Goal: Task Accomplishment & Management: Manage account settings

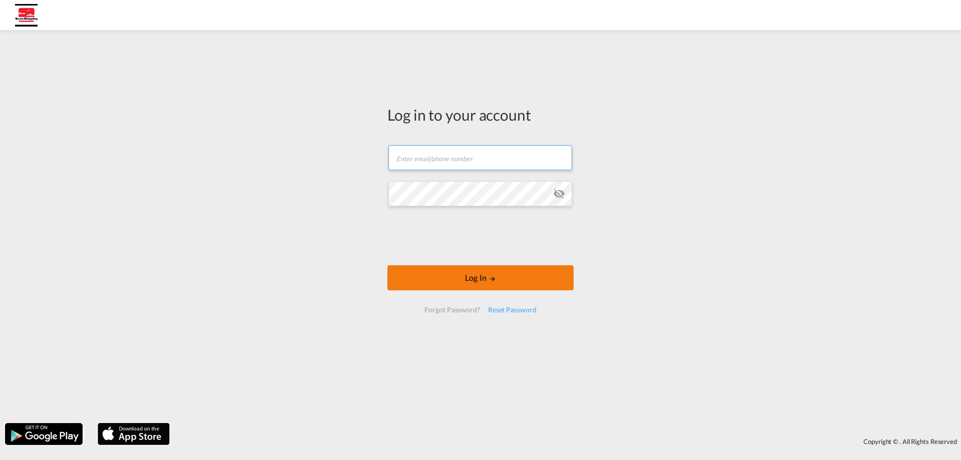
type input "[EMAIL_ADDRESS][DOMAIN_NAME]"
click at [484, 278] on button "Log In" at bounding box center [480, 277] width 186 height 25
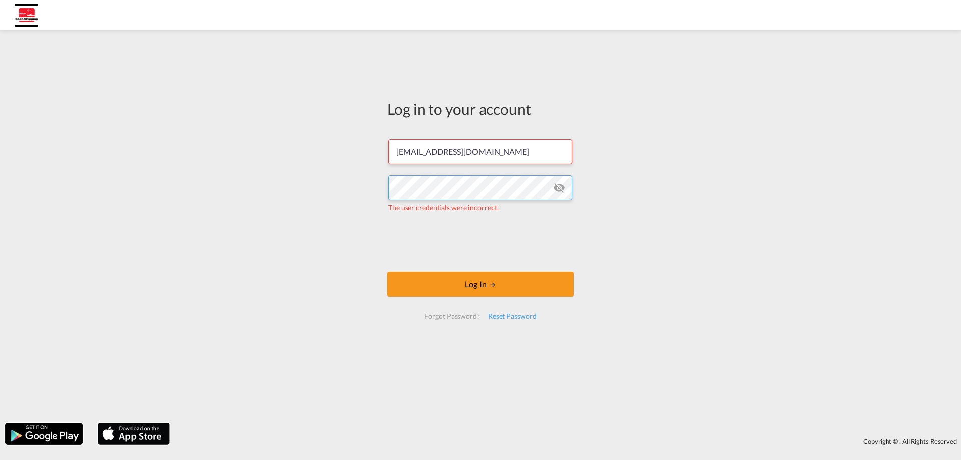
click at [349, 182] on div "Log in to your account choll@scan-shipping.com The user credentials were incorr…" at bounding box center [480, 226] width 961 height 383
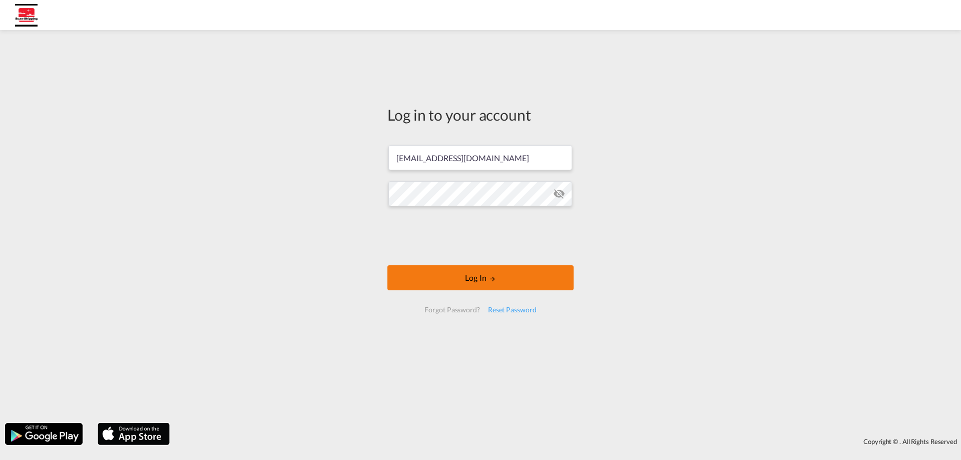
click at [473, 282] on button "Log In" at bounding box center [480, 277] width 186 height 25
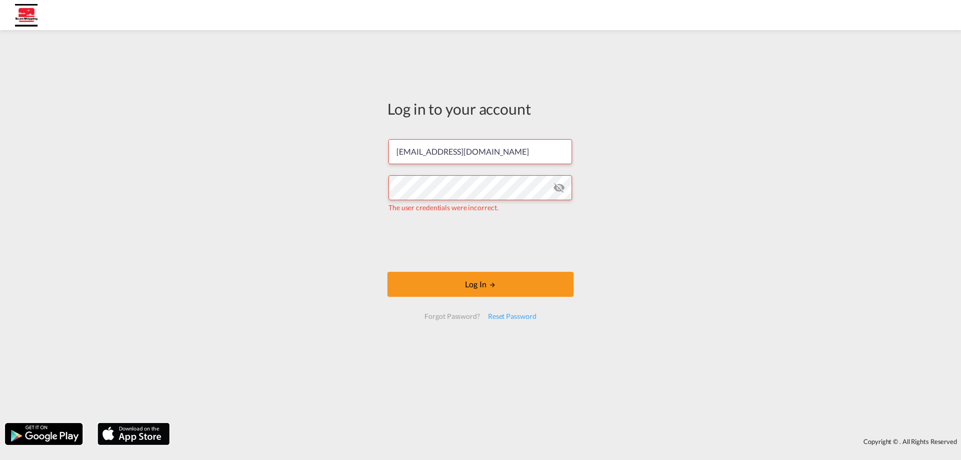
click at [557, 191] on md-icon "icon-eye-off" at bounding box center [559, 188] width 12 height 12
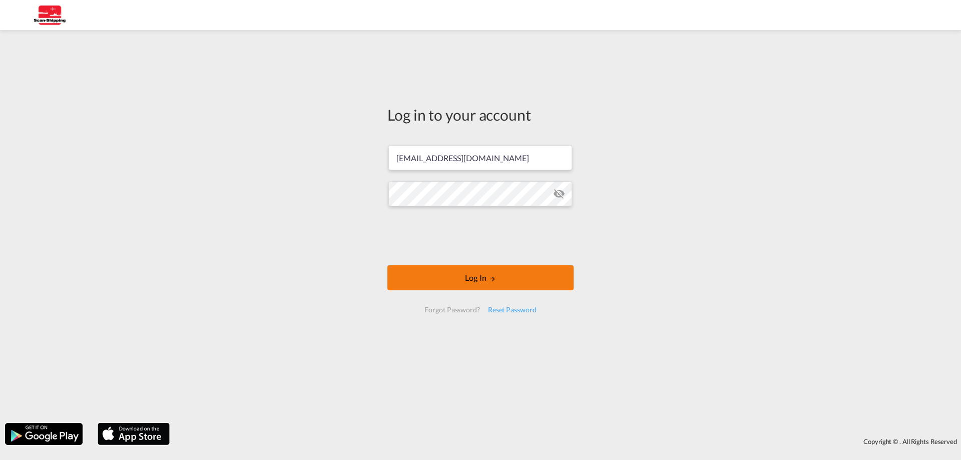
click at [463, 274] on button "Log In" at bounding box center [480, 277] width 186 height 25
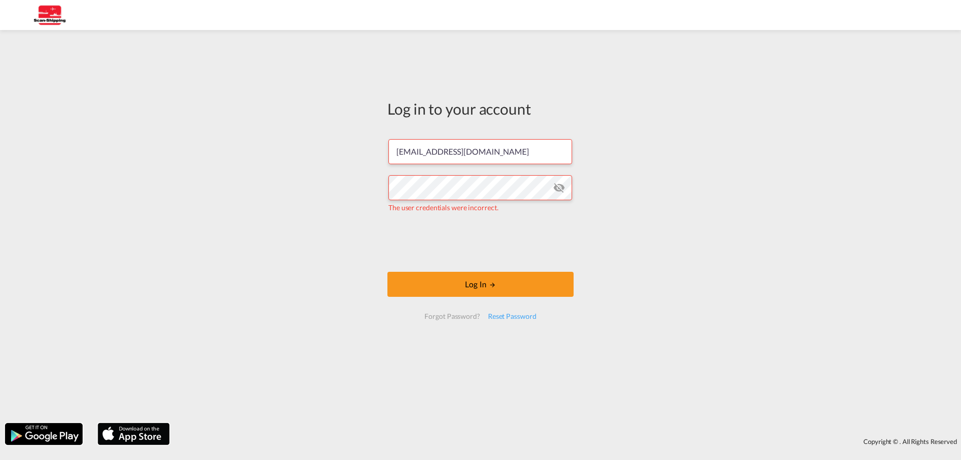
click at [561, 187] on md-icon "icon-eye-off" at bounding box center [559, 188] width 12 height 12
click at [466, 283] on button "Log In" at bounding box center [480, 284] width 186 height 25
click at [503, 155] on input "[EMAIL_ADDRESS][DOMAIN_NAME]" at bounding box center [480, 151] width 184 height 25
drag, startPoint x: 505, startPoint y: 154, endPoint x: 329, endPoint y: 144, distance: 175.9
click at [330, 145] on div "Log in to your account [EMAIL_ADDRESS][DOMAIN_NAME] The user credentials were i…" at bounding box center [480, 226] width 961 height 383
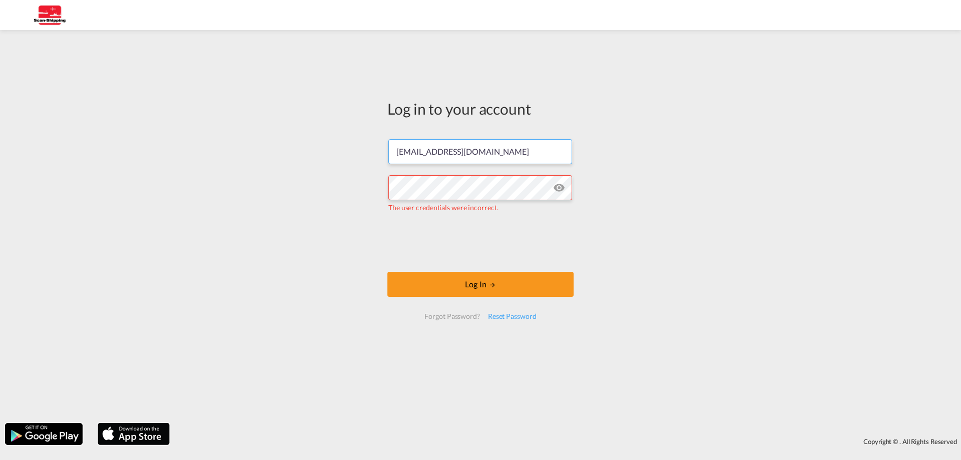
paste input "choll"
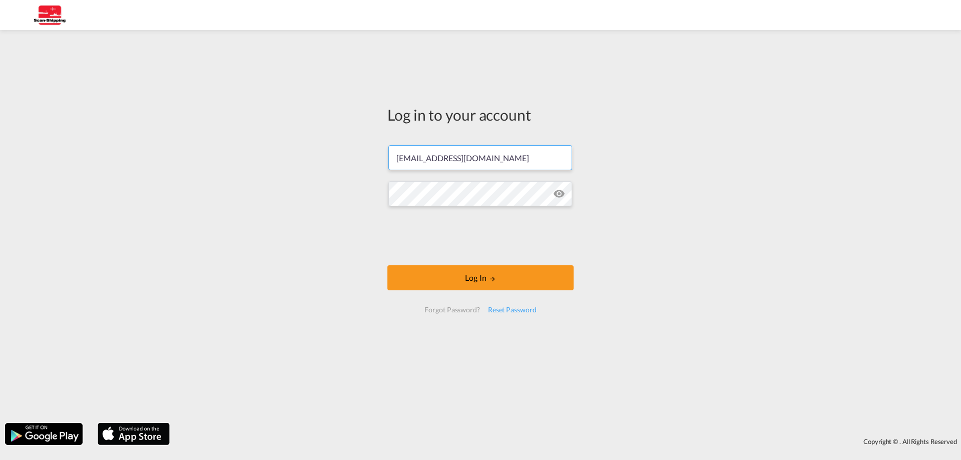
type input "[EMAIL_ADDRESS][DOMAIN_NAME]"
click at [269, 182] on div "Log in to your account [EMAIL_ADDRESS][DOMAIN_NAME] Log In Forgot Password? Res…" at bounding box center [480, 226] width 961 height 383
click at [499, 279] on button "Log In" at bounding box center [480, 277] width 186 height 25
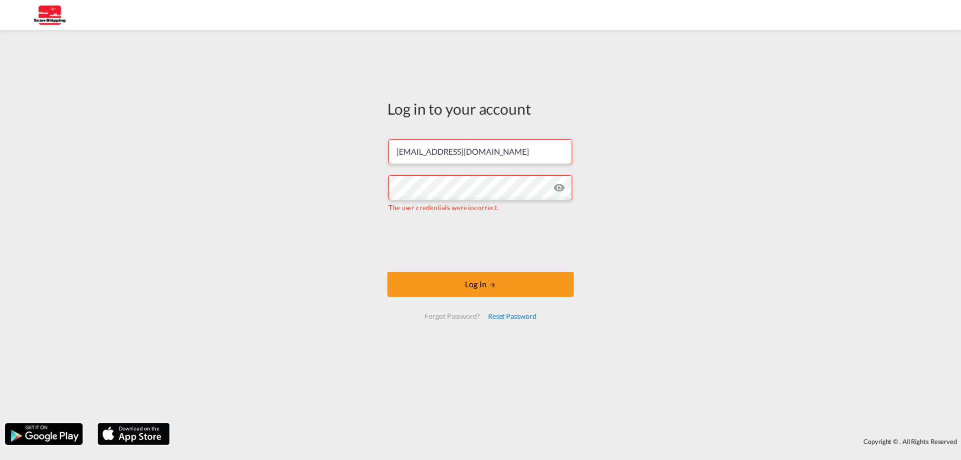
click at [516, 318] on div "Reset Password" at bounding box center [512, 316] width 57 height 18
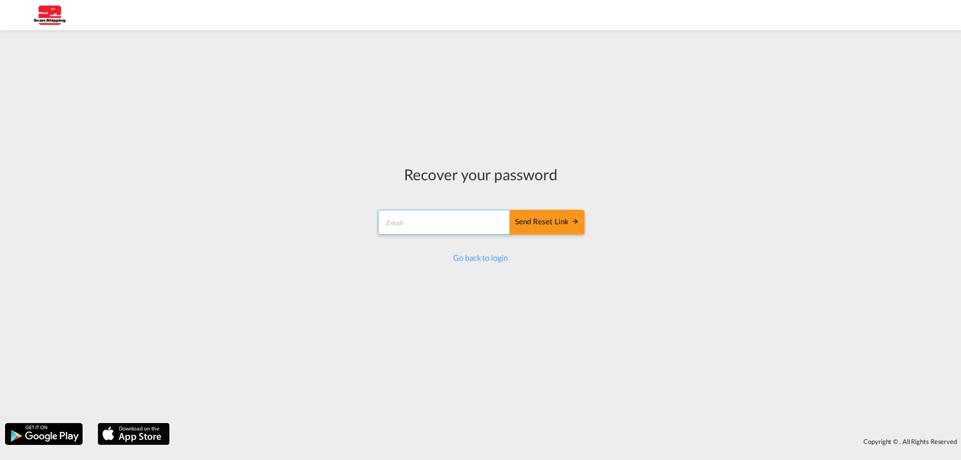
click at [431, 226] on input "email" at bounding box center [444, 222] width 133 height 25
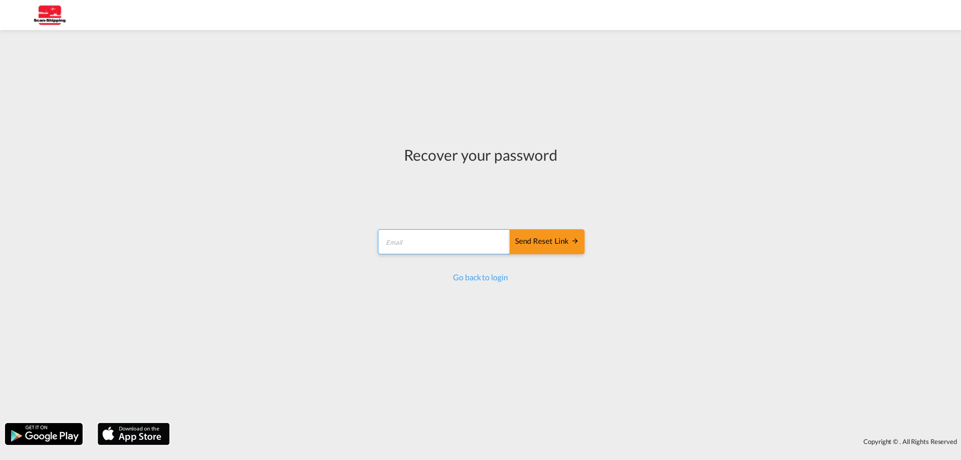
type input "[EMAIL_ADDRESS][DOMAIN_NAME]"
click at [546, 245] on div "Send reset link" at bounding box center [547, 242] width 64 height 12
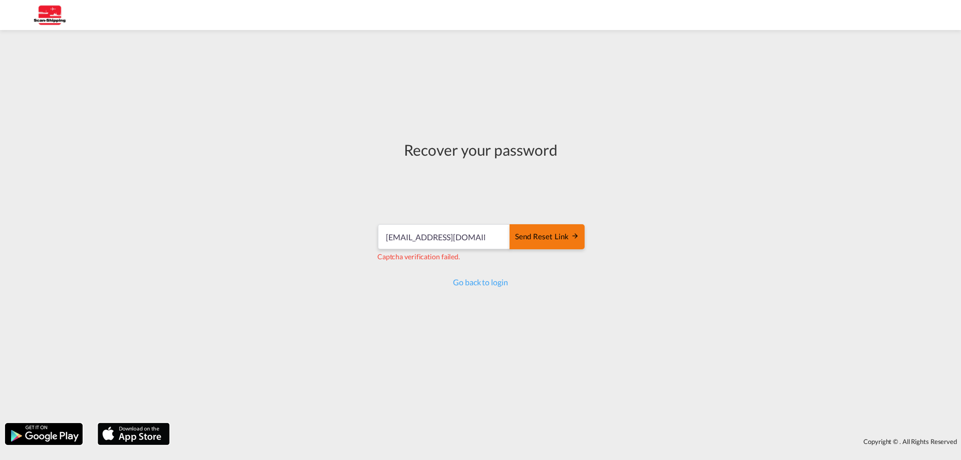
click at [542, 242] on div "Send reset link" at bounding box center [547, 237] width 64 height 12
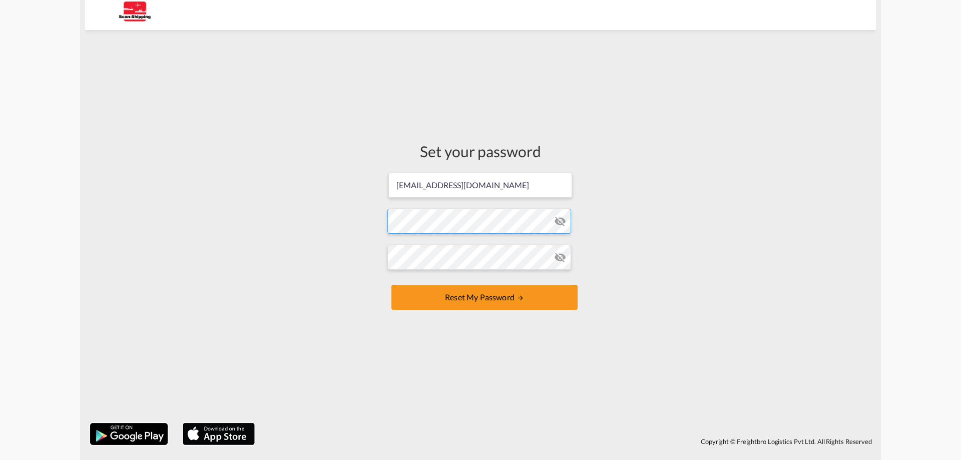
click at [454, 226] on form "choll@scan-shipping.com Password must contain the following: A special characte…" at bounding box center [480, 242] width 186 height 141
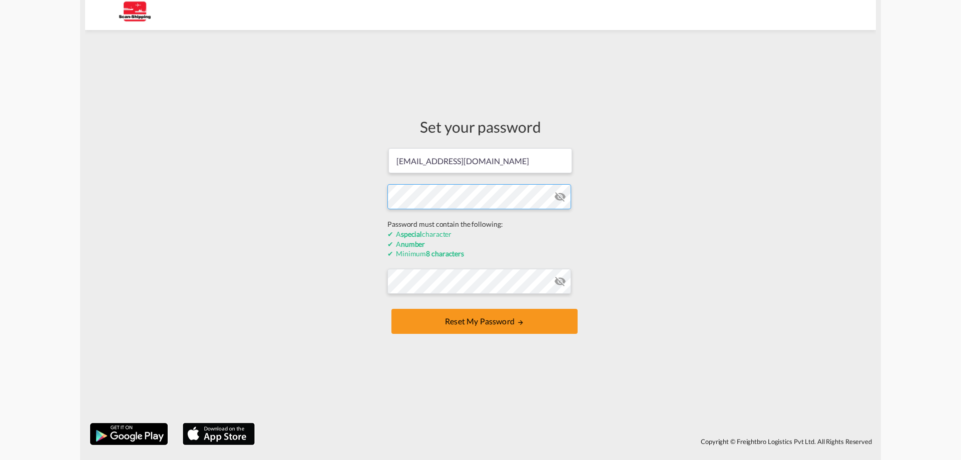
click at [222, 205] on div "Set your password choll@scan-shipping.com Password must contain the following: …" at bounding box center [480, 226] width 791 height 383
click at [397, 277] on form "choll@scan-shipping.com Password must contain the following: A special characte…" at bounding box center [480, 241] width 186 height 189
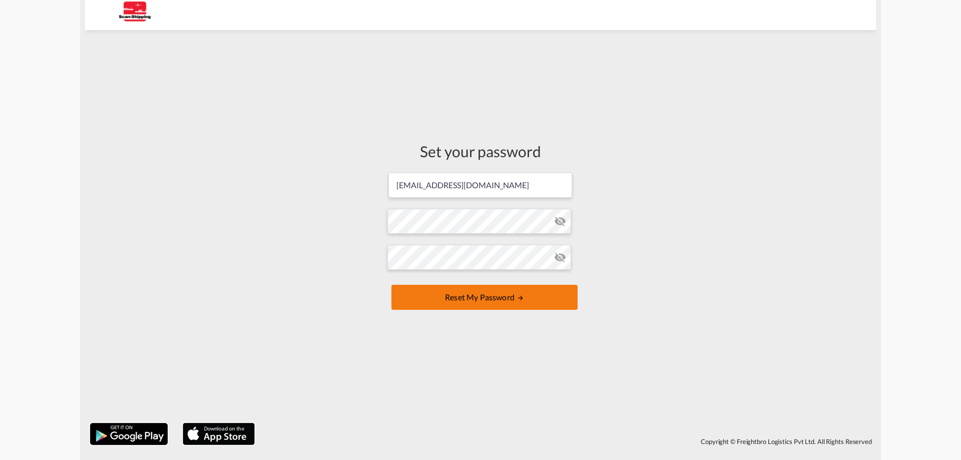
click at [454, 294] on button "Reset my password" at bounding box center [484, 297] width 186 height 25
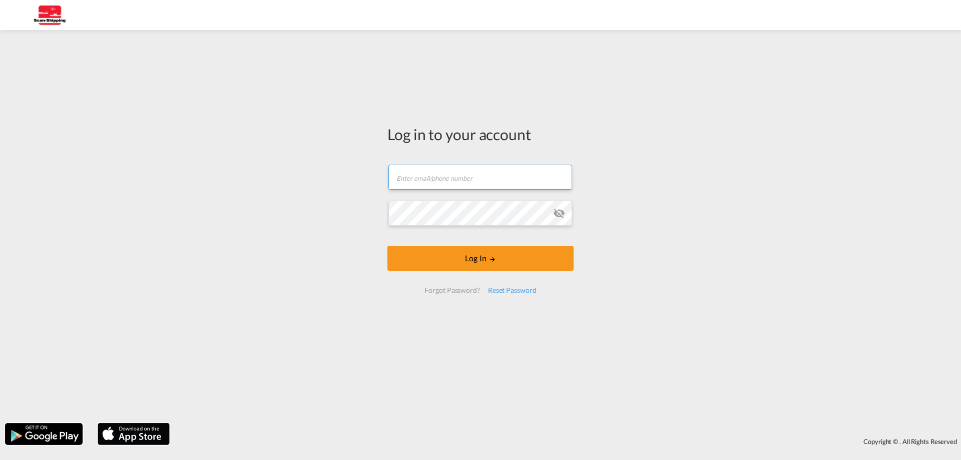
type input "[EMAIL_ADDRESS][DOMAIN_NAME]"
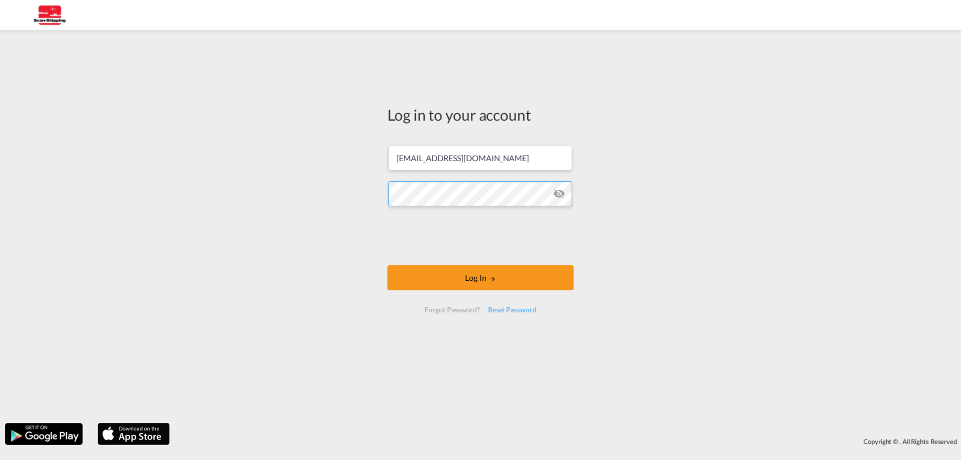
click at [305, 190] on div "Log in to your account [EMAIL_ADDRESS][DOMAIN_NAME] Log In Forgot Password? Res…" at bounding box center [480, 226] width 961 height 383
click at [463, 281] on button "Log In" at bounding box center [480, 277] width 186 height 25
